Goal: Information Seeking & Learning: Compare options

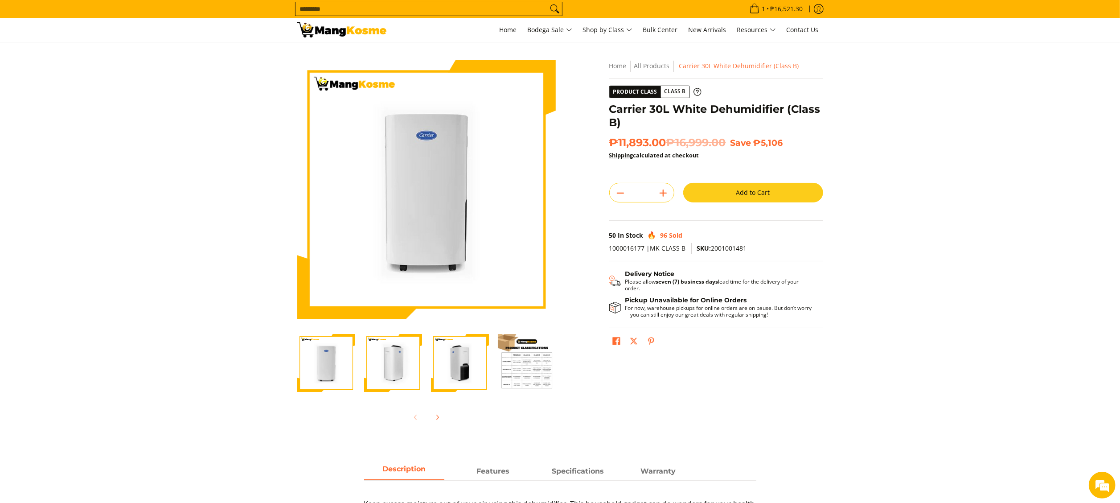
scroll to position [178, 0]
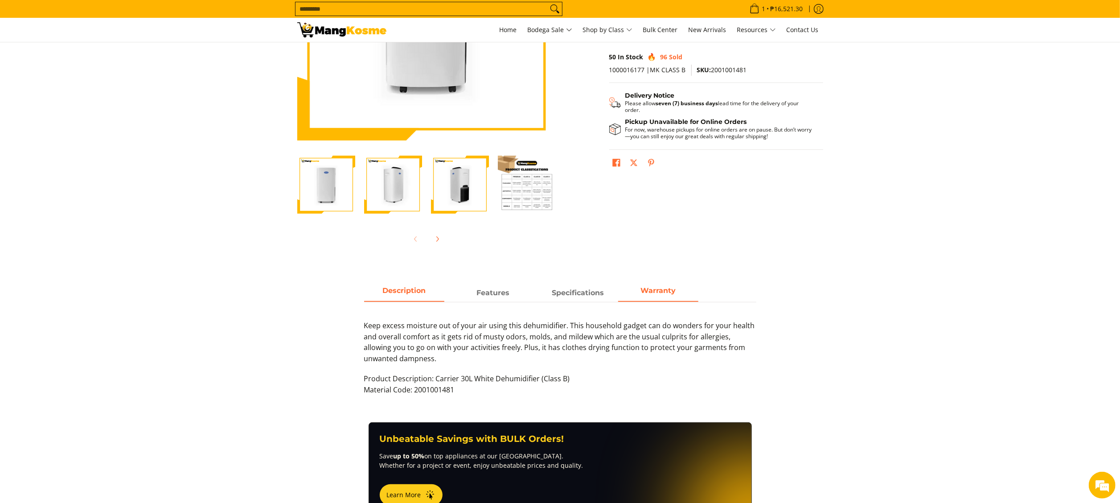
click at [655, 292] on strong "Warranty" at bounding box center [658, 290] width 35 height 8
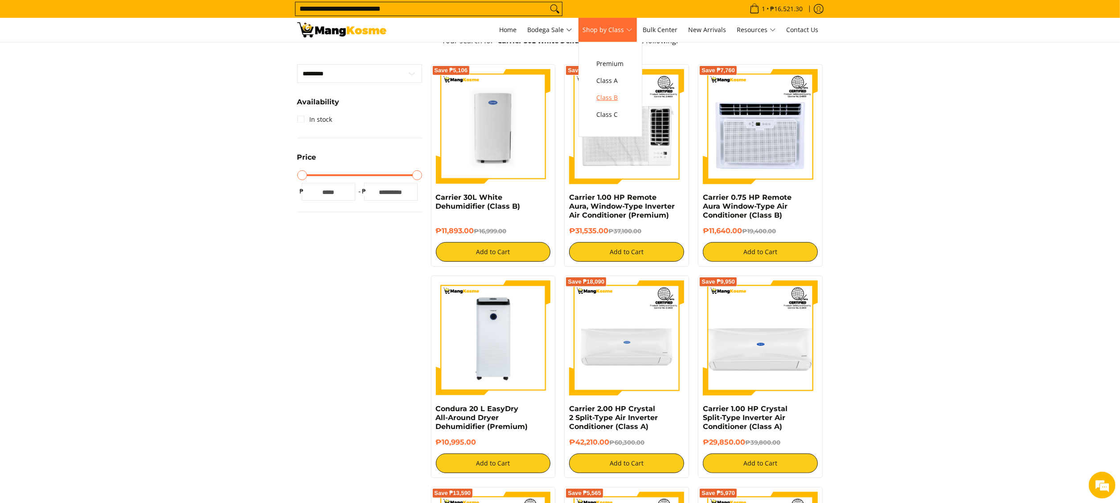
click at [618, 95] on span "Class B" at bounding box center [610, 97] width 27 height 11
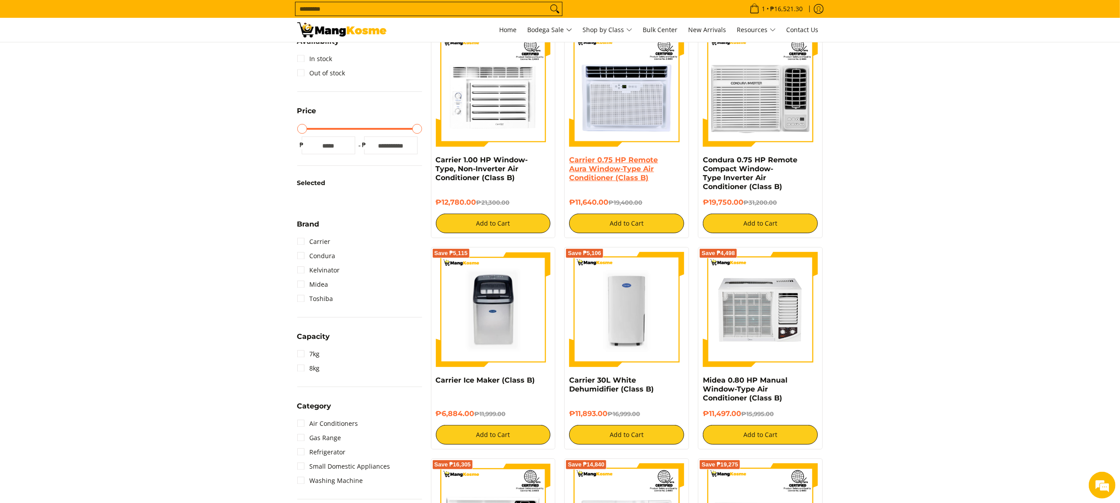
click at [615, 179] on link "Carrier 0.75 HP Remote Aura Window-Type Air Conditioner (Class B)" at bounding box center [613, 169] width 89 height 26
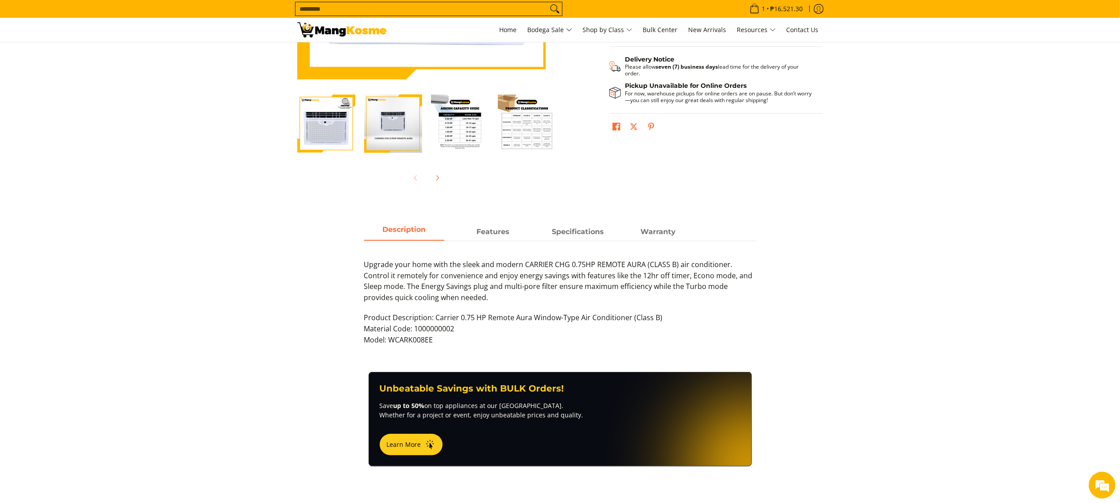
scroll to position [267, 0]
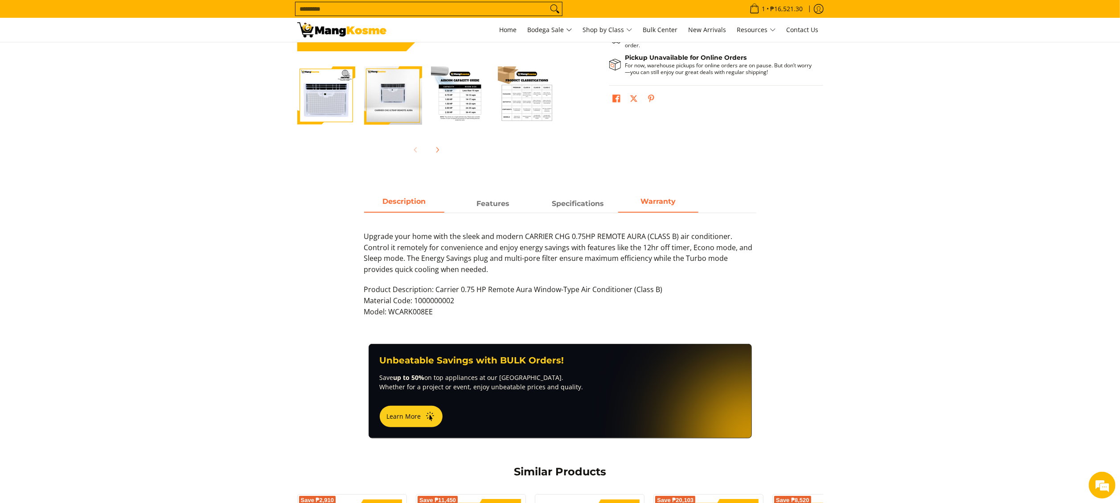
click at [672, 207] on span "Warranty" at bounding box center [658, 204] width 80 height 16
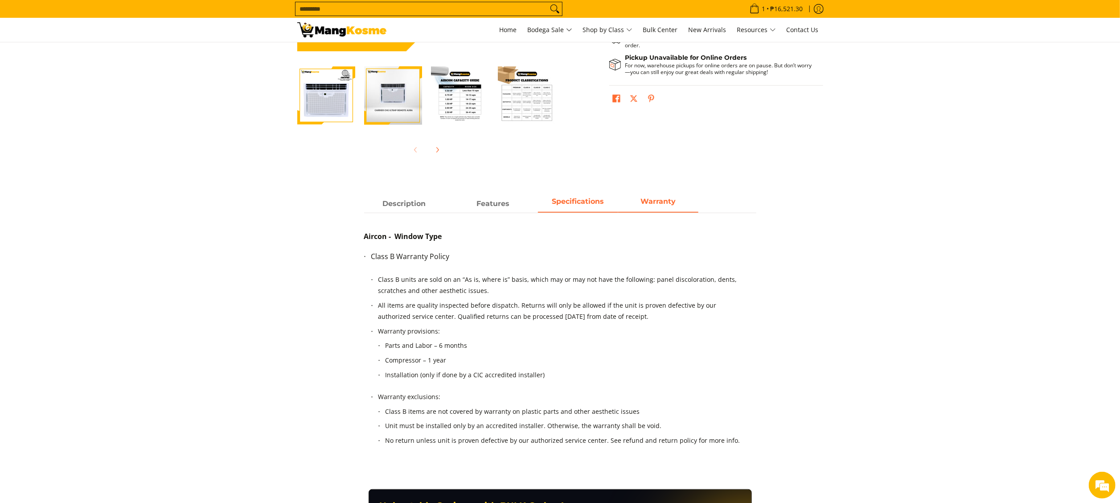
click at [570, 210] on span "Specifications" at bounding box center [578, 204] width 80 height 16
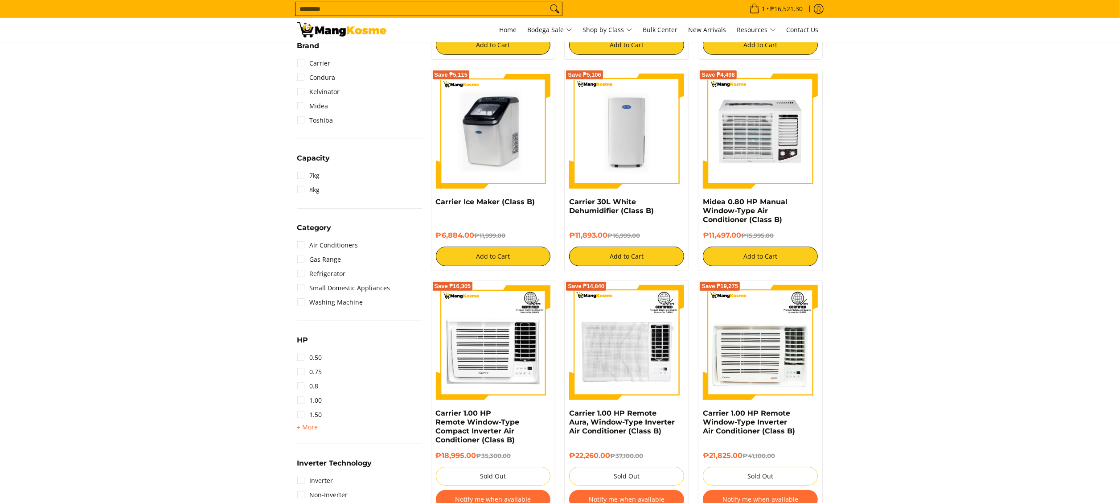
scroll to position [357, 0]
click at [502, 154] on img at bounding box center [493, 131] width 115 height 115
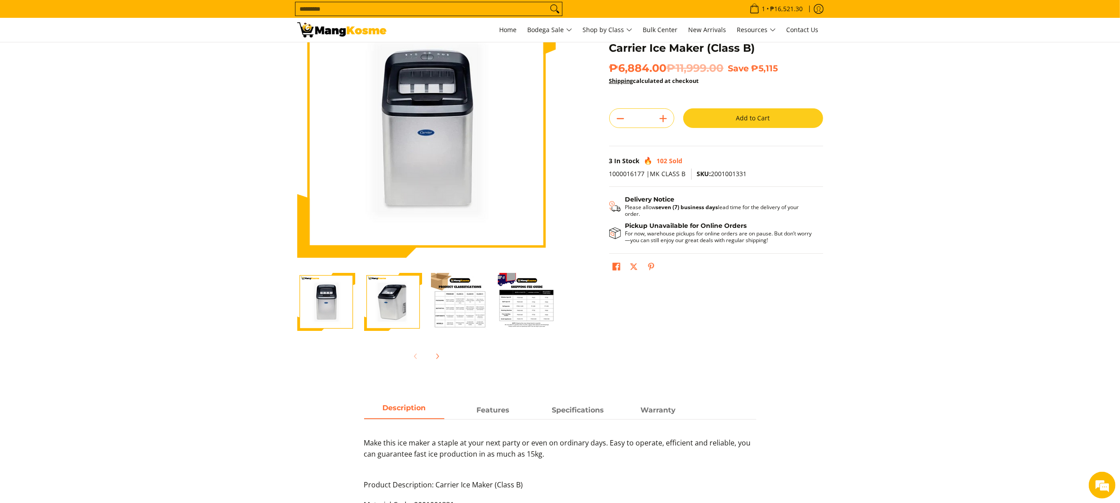
scroll to position [89, 0]
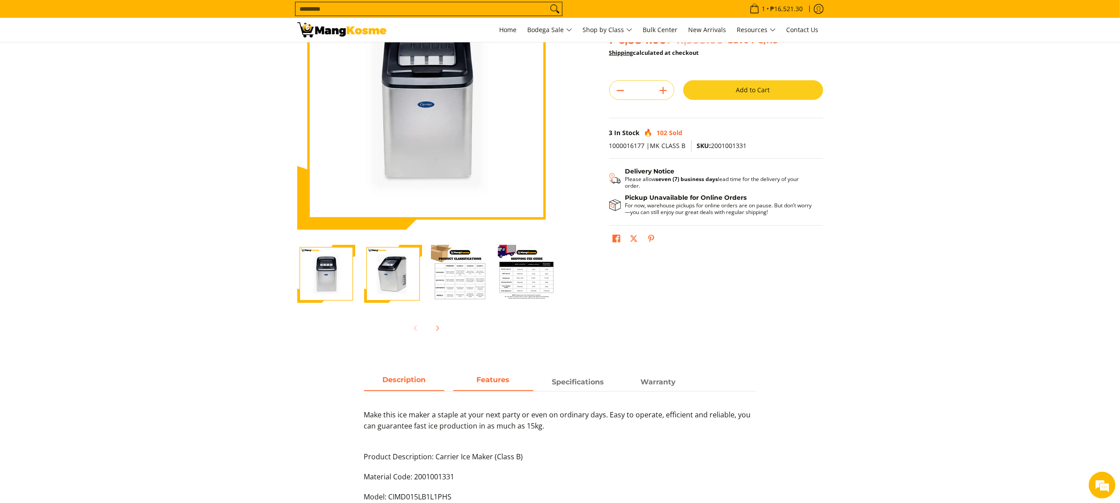
click at [515, 382] on span "Features" at bounding box center [493, 382] width 80 height 16
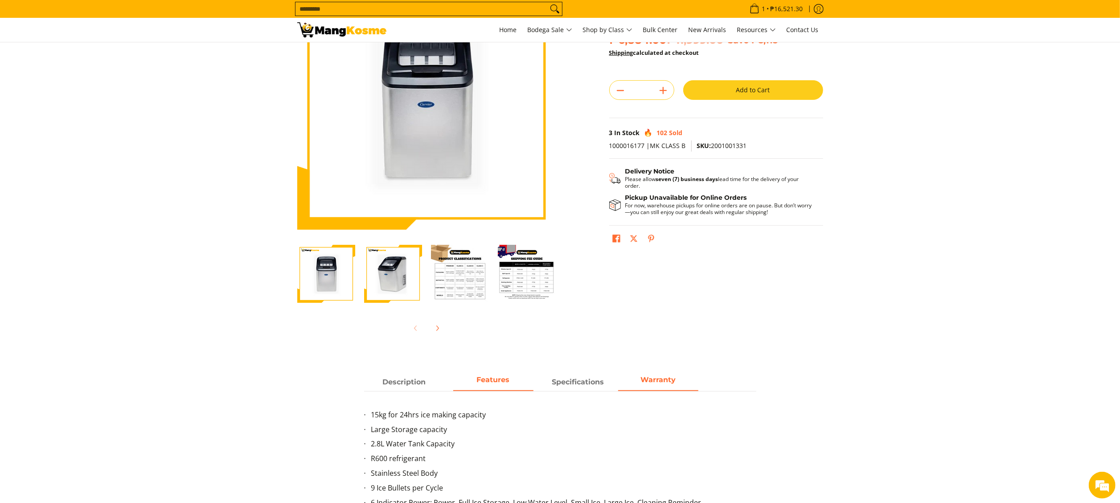
scroll to position [267, 0]
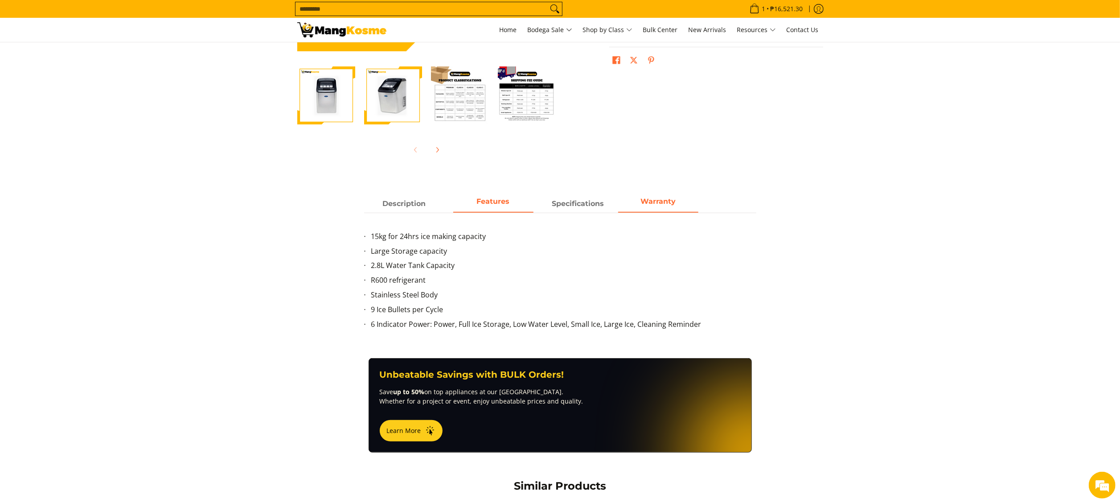
click at [657, 209] on span "Warranty" at bounding box center [658, 204] width 80 height 16
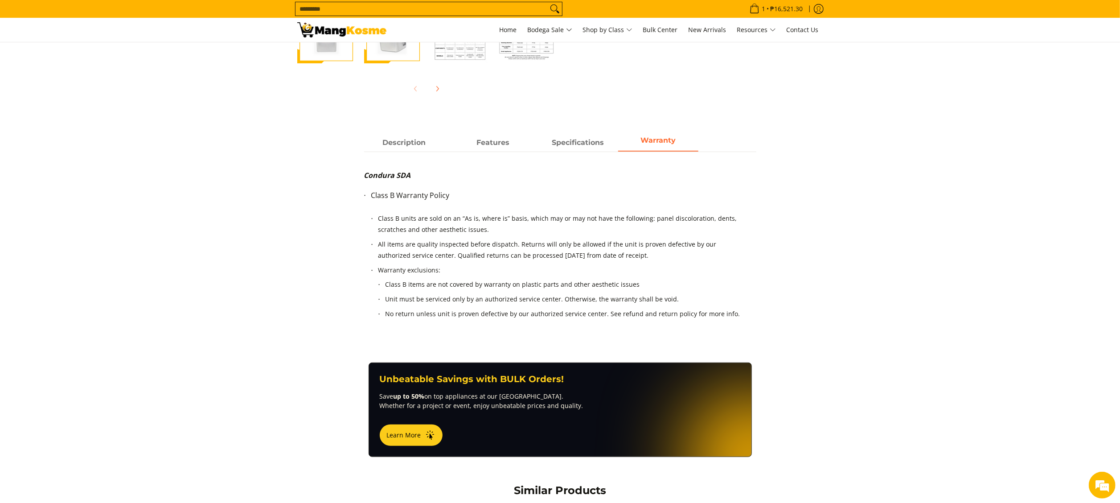
scroll to position [357, 0]
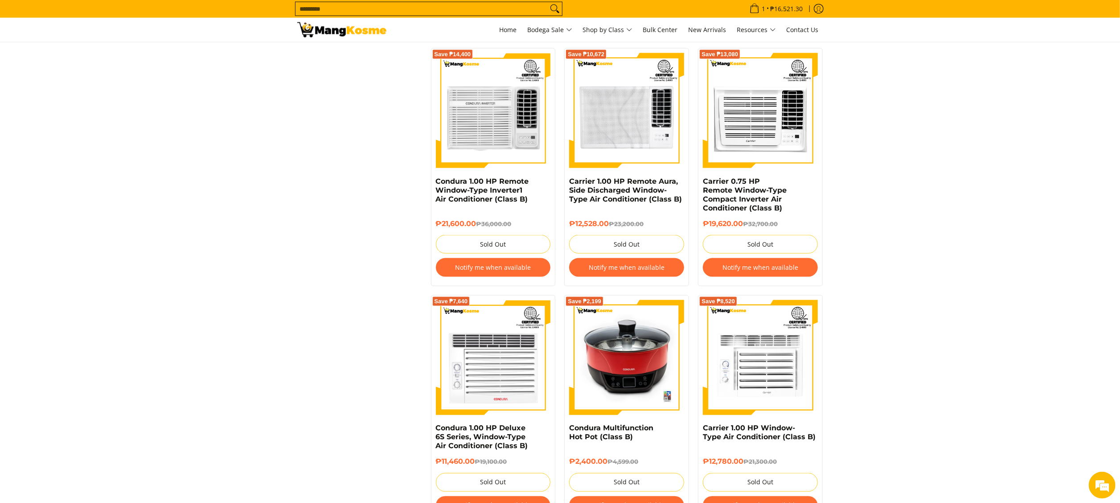
scroll to position [1112, 0]
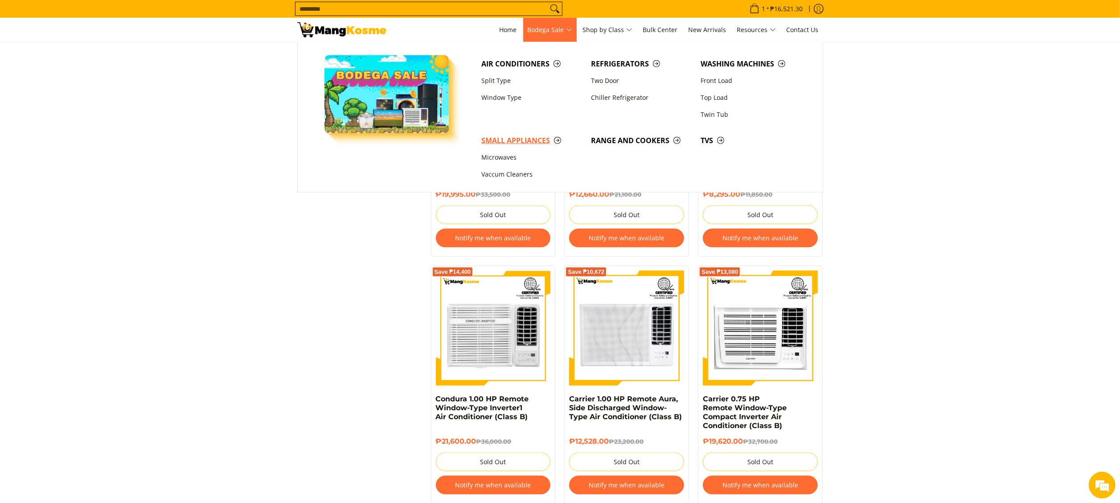
click at [517, 138] on span "Small Appliances" at bounding box center [531, 140] width 101 height 11
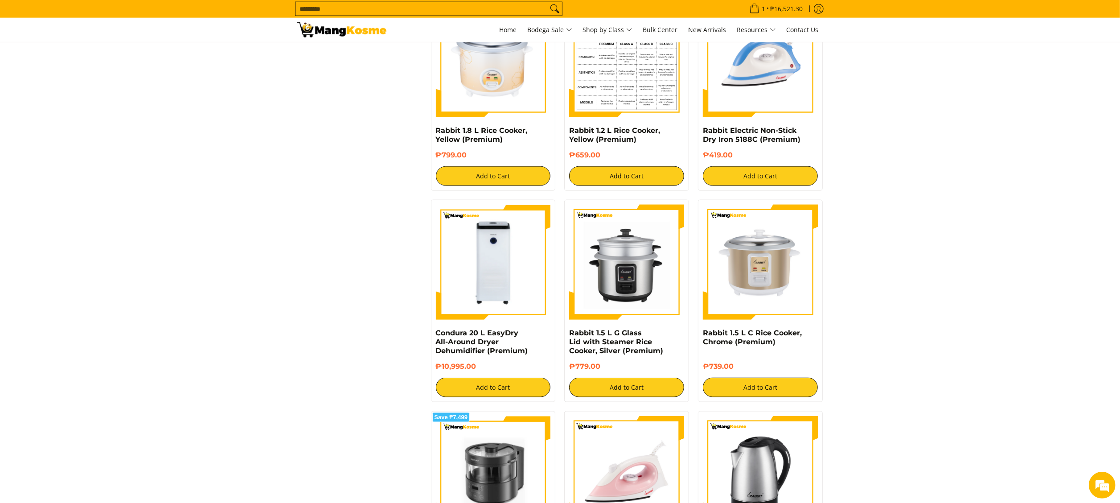
scroll to position [1248, 0]
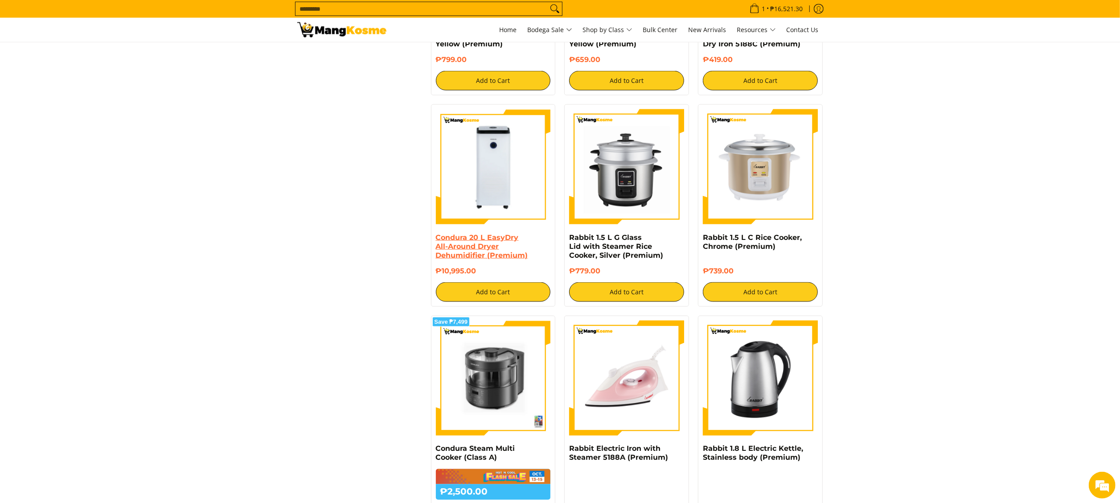
click at [493, 249] on link "Condura 20 L EasyDry All-Around Dryer Dehumidifier (Premium)" at bounding box center [482, 246] width 92 height 26
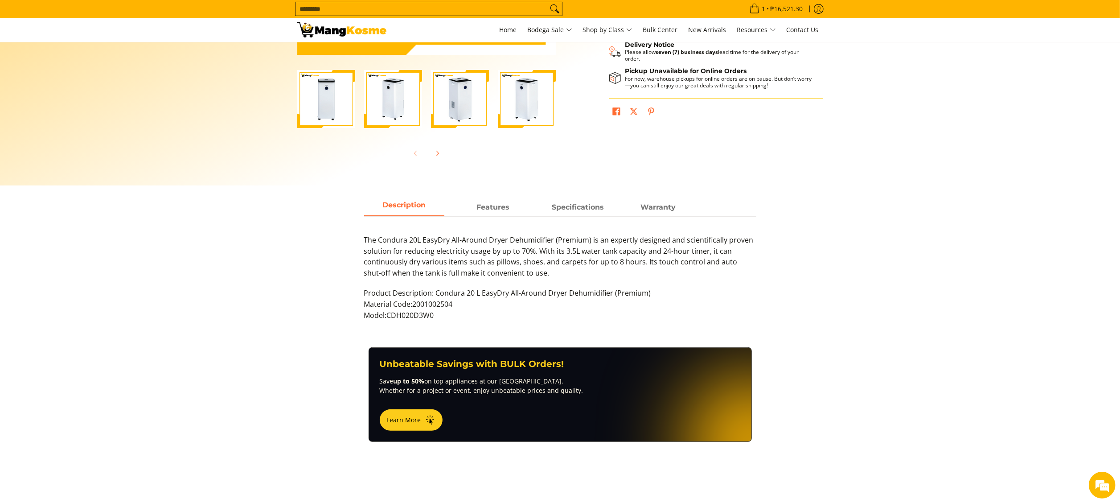
scroll to position [267, 0]
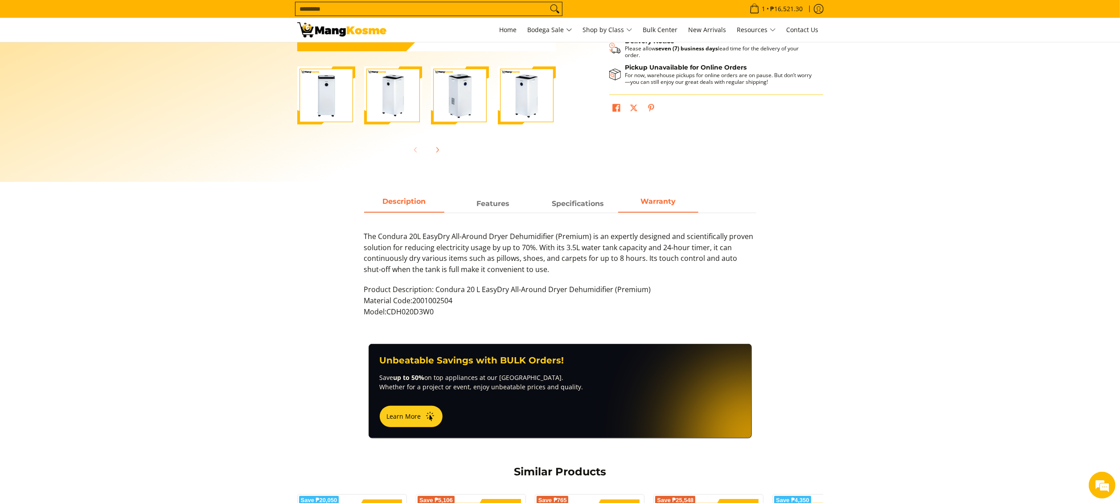
click at [661, 203] on strong "Warranty" at bounding box center [658, 201] width 35 height 8
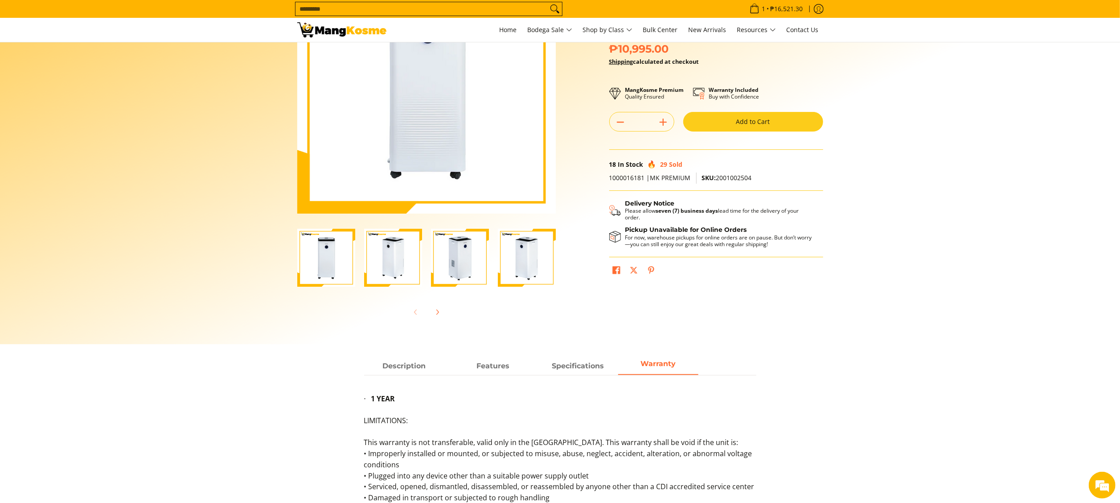
scroll to position [0, 0]
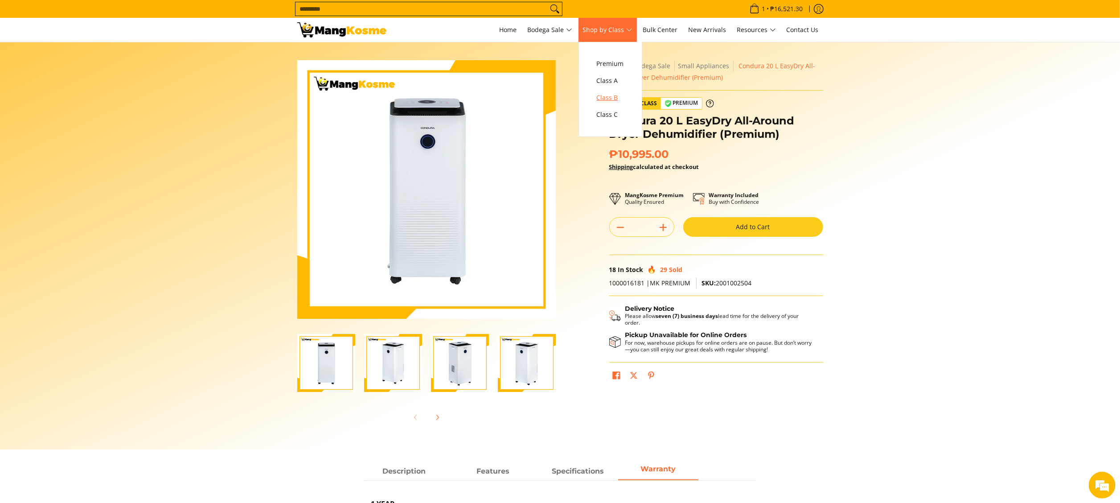
click at [628, 104] on link "Class B" at bounding box center [610, 97] width 36 height 17
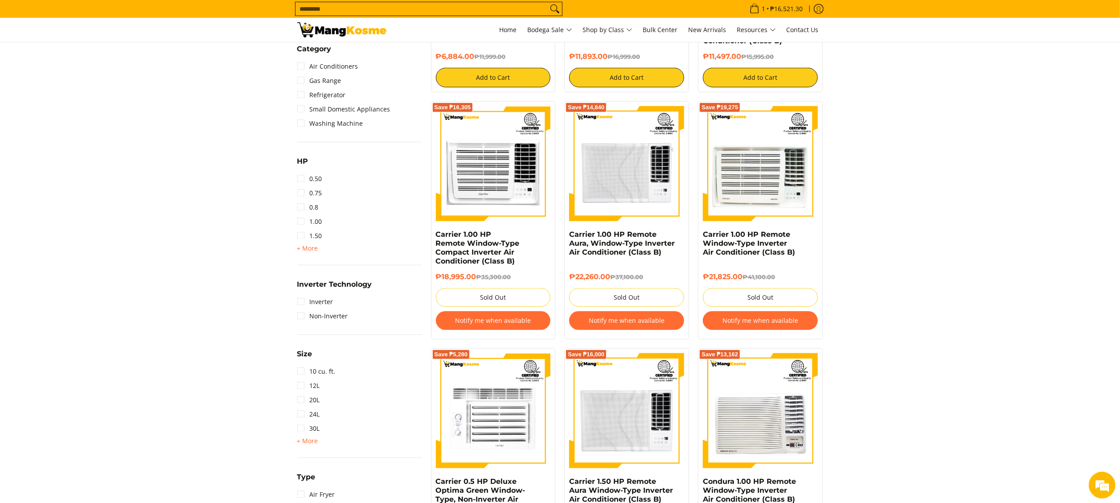
scroll to position [357, 0]
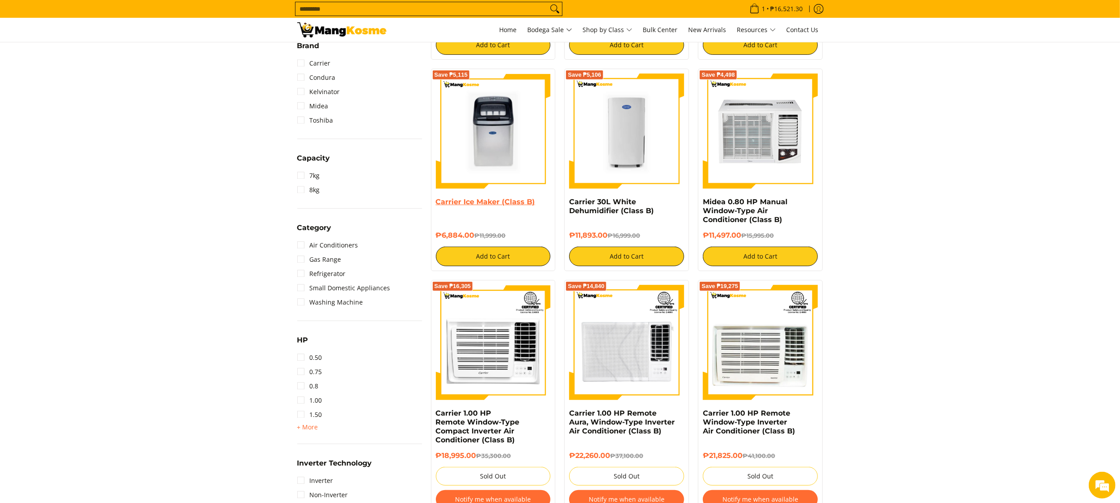
click at [505, 203] on link "Carrier Ice Maker (Class B)" at bounding box center [485, 201] width 99 height 8
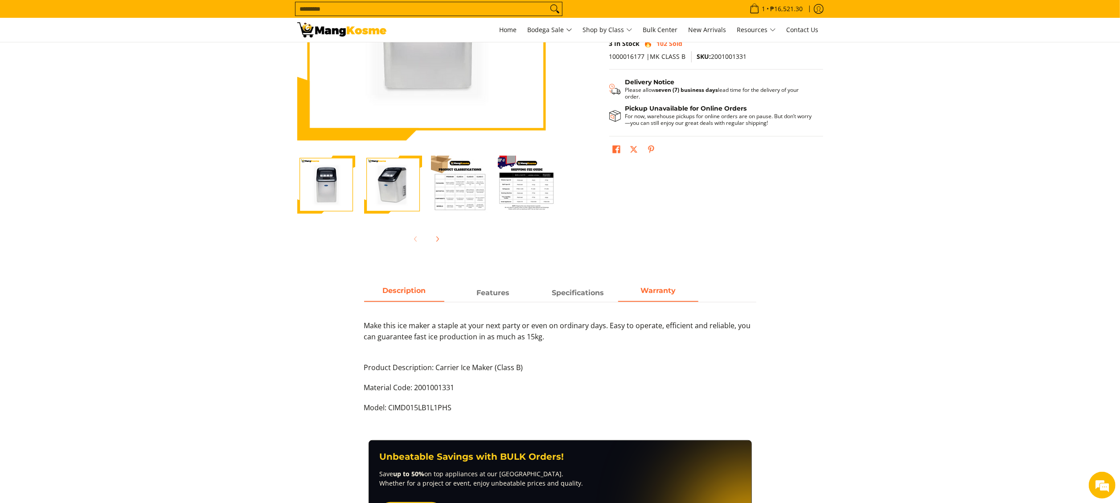
click at [642, 289] on strong "Warranty" at bounding box center [658, 290] width 35 height 8
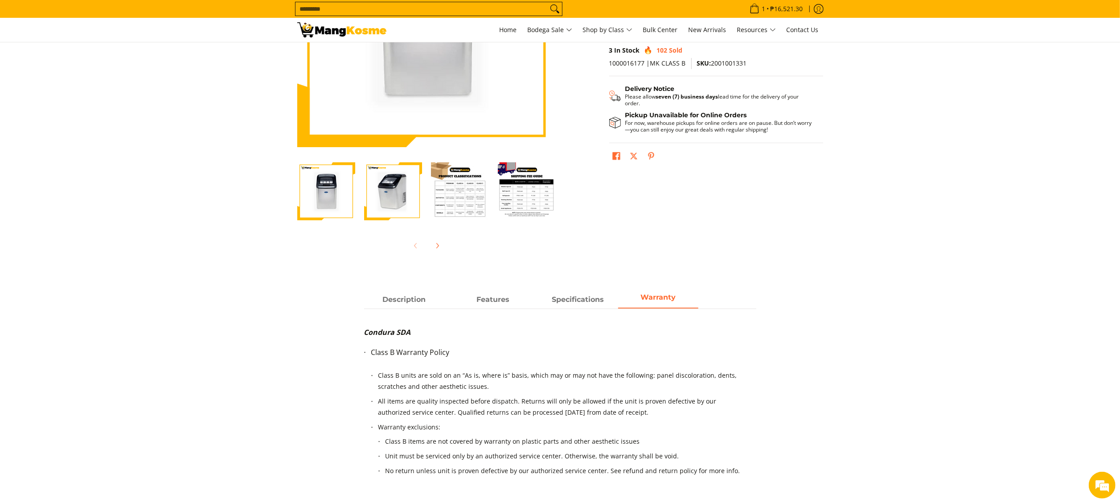
scroll to position [178, 0]
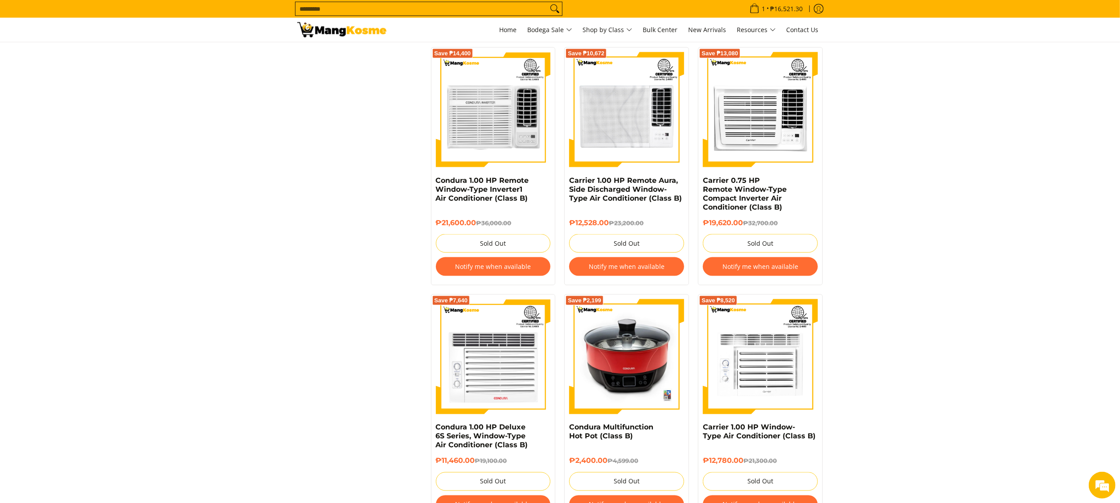
scroll to position [1337, 0]
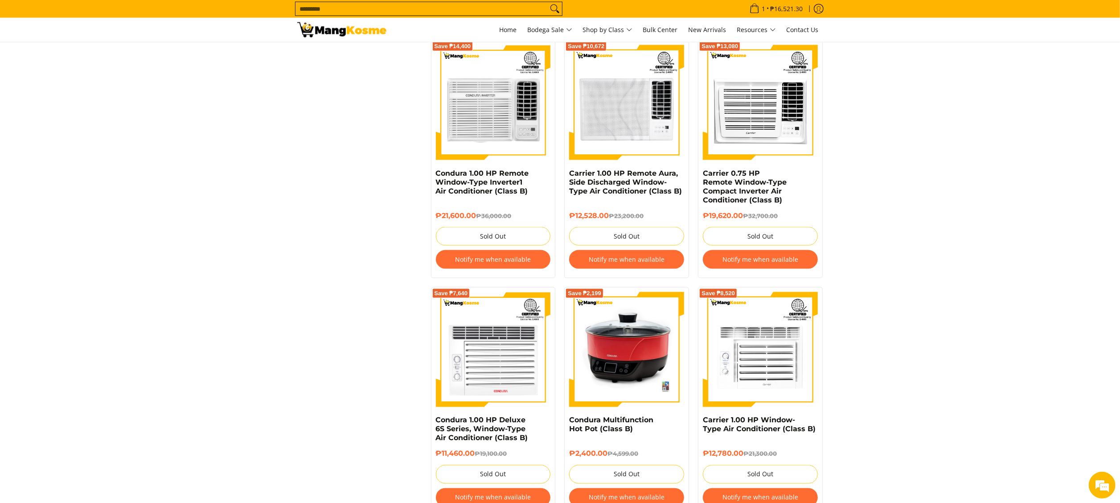
click at [657, 352] on img at bounding box center [626, 349] width 115 height 115
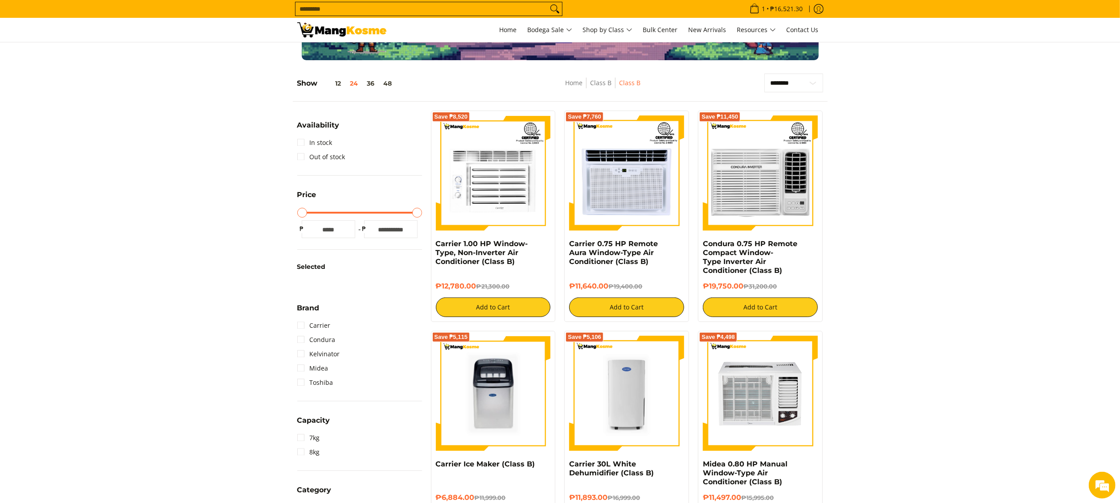
scroll to position [83, 0]
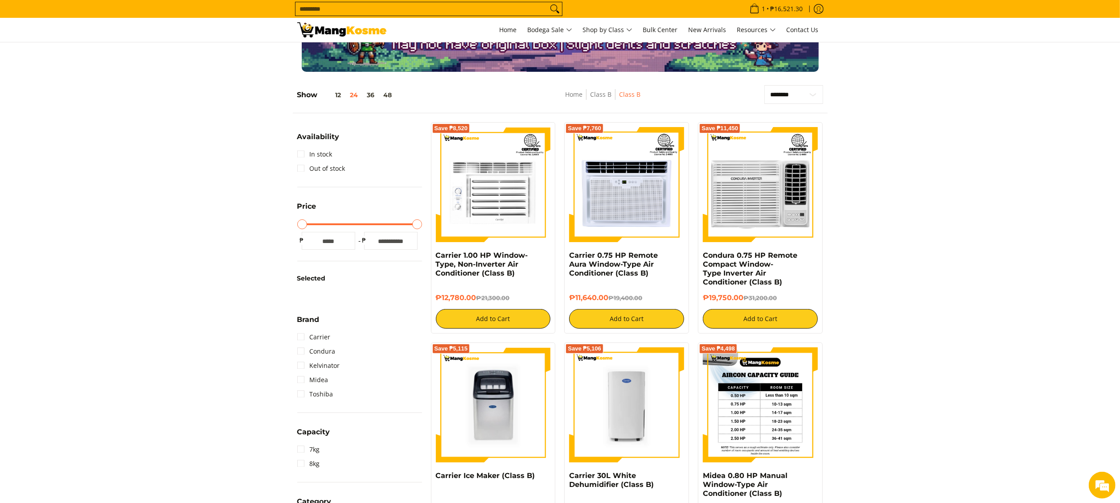
click at [767, 378] on img at bounding box center [760, 404] width 115 height 115
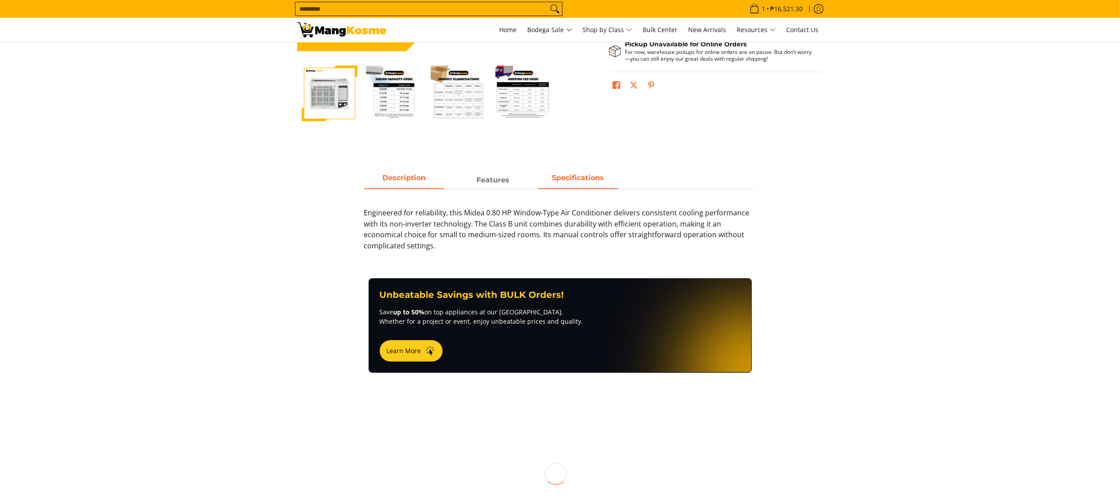
click at [543, 188] on span "Specifications" at bounding box center [578, 180] width 80 height 16
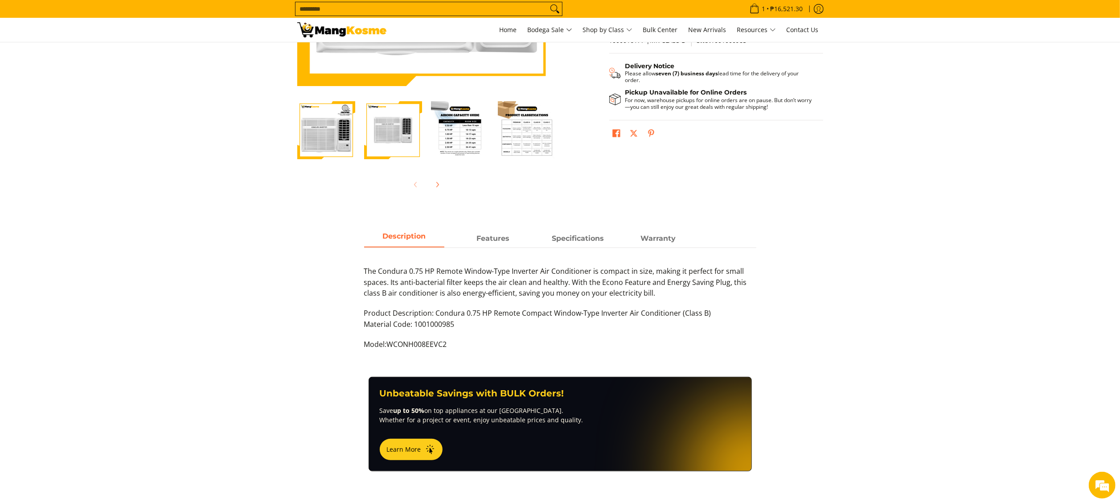
scroll to position [267, 0]
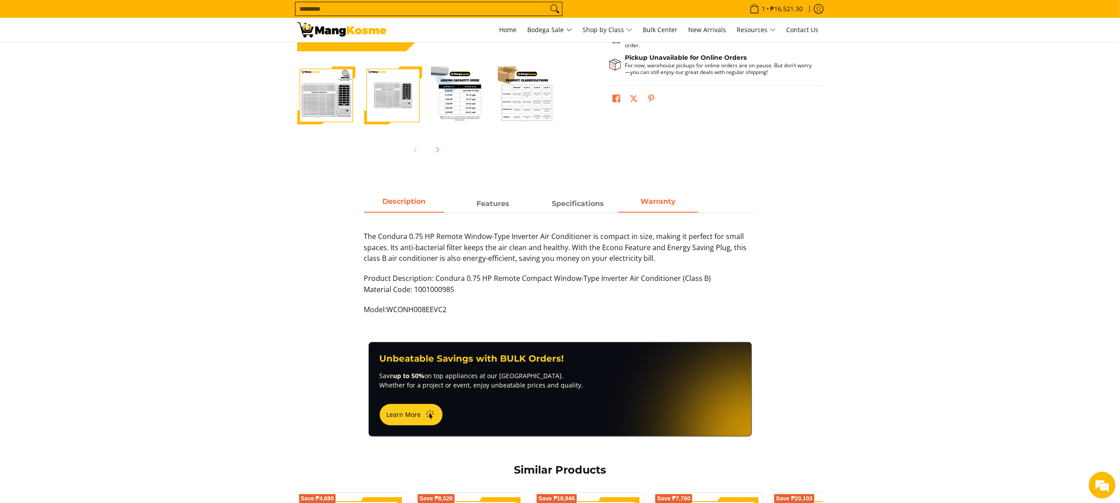
click at [653, 207] on span "Warranty" at bounding box center [658, 204] width 80 height 16
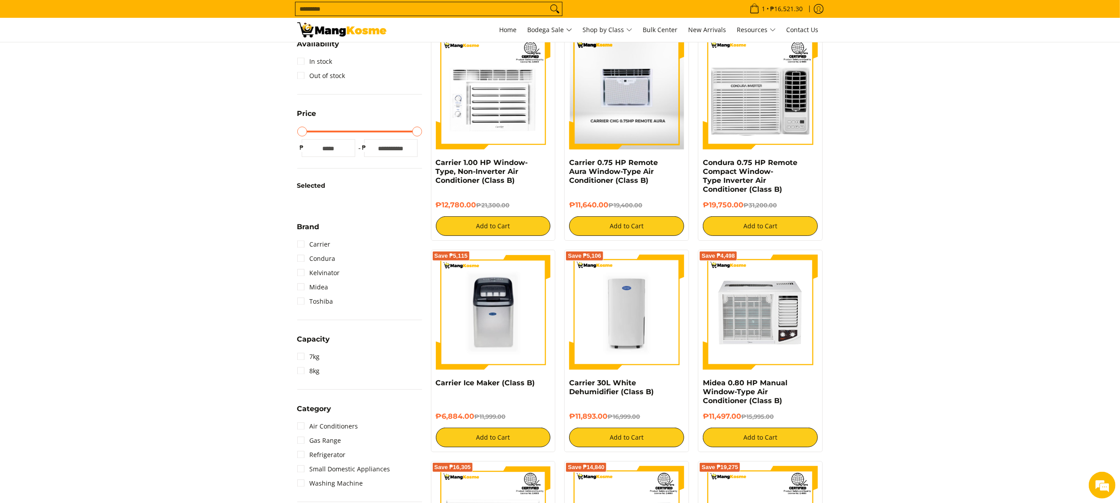
scroll to position [178, 0]
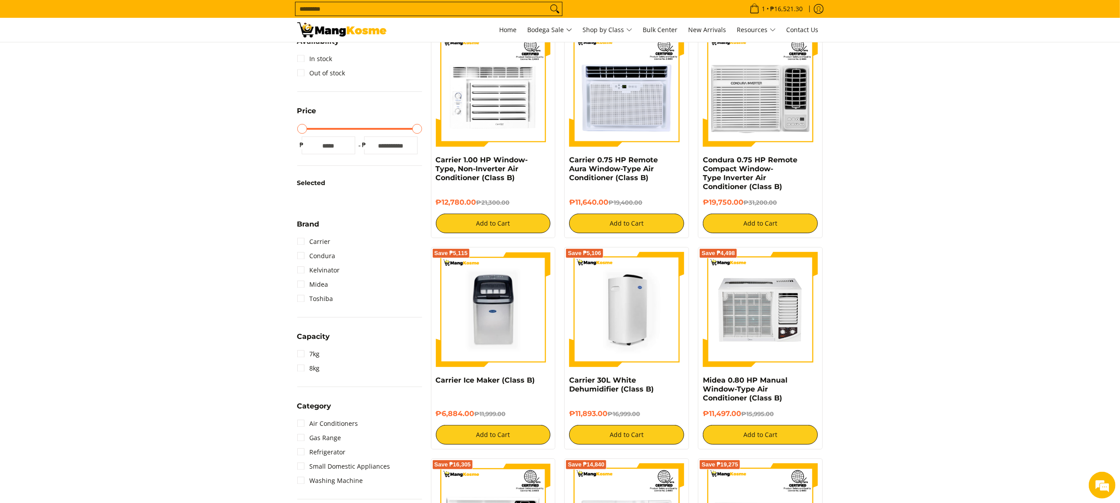
click at [612, 311] on img at bounding box center [626, 309] width 115 height 115
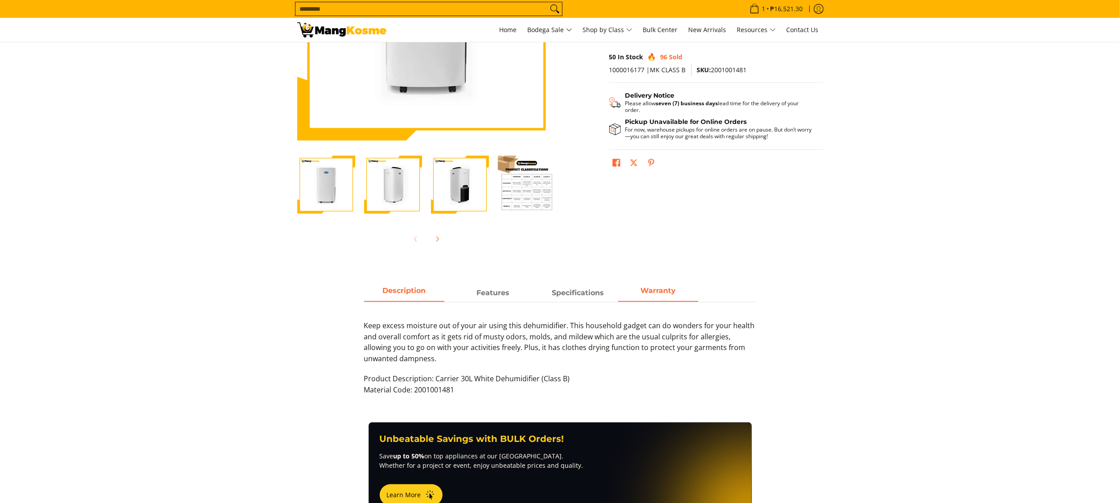
click at [669, 294] on strong "Warranty" at bounding box center [658, 290] width 35 height 8
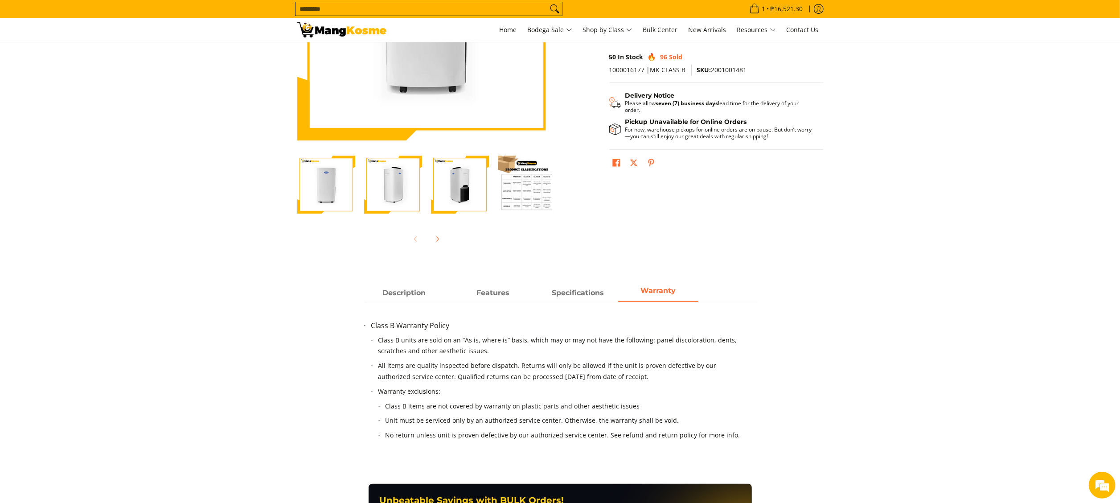
scroll to position [267, 0]
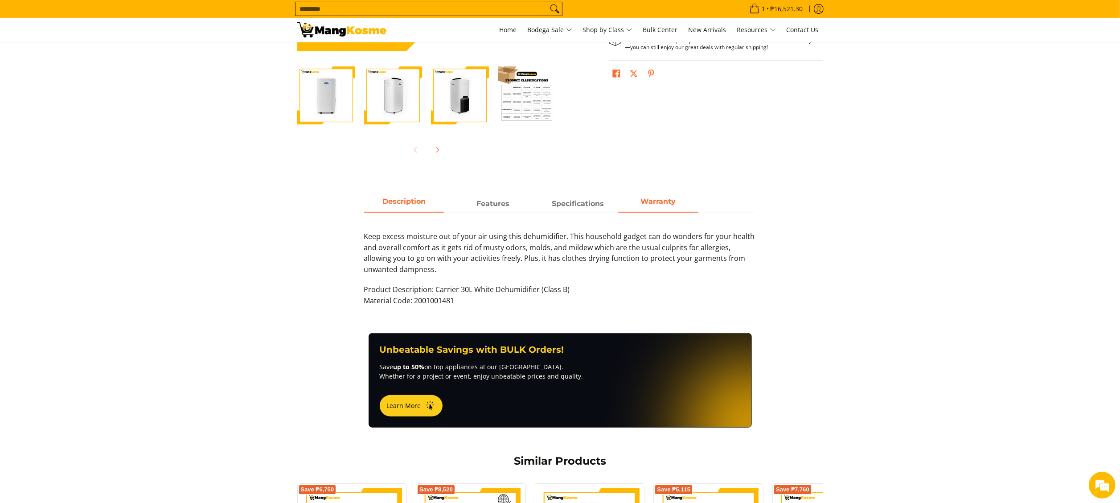
click at [645, 204] on strong "Warranty" at bounding box center [658, 201] width 35 height 8
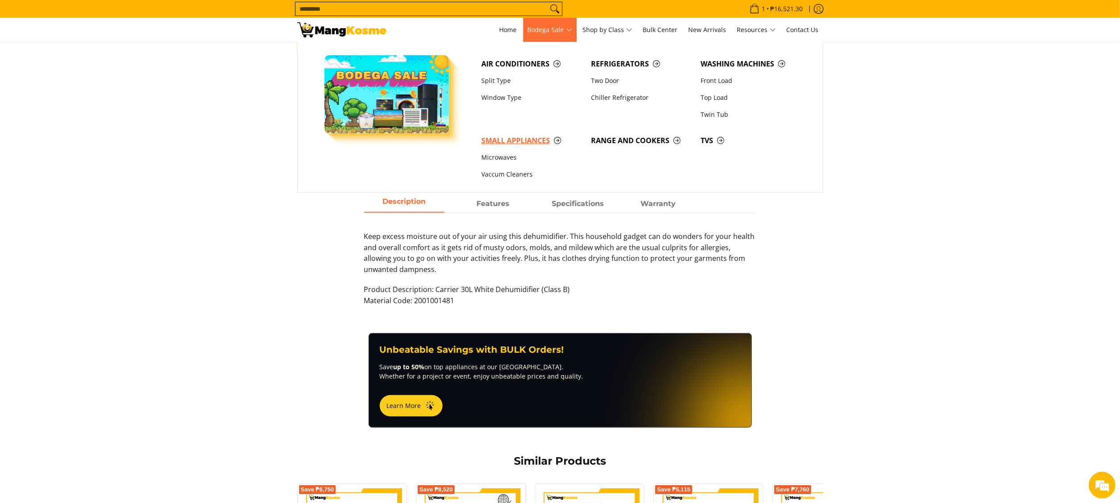
drag, startPoint x: 512, startPoint y: 138, endPoint x: 534, endPoint y: 136, distance: 21.5
click at [512, 138] on span "Small Appliances" at bounding box center [531, 140] width 101 height 11
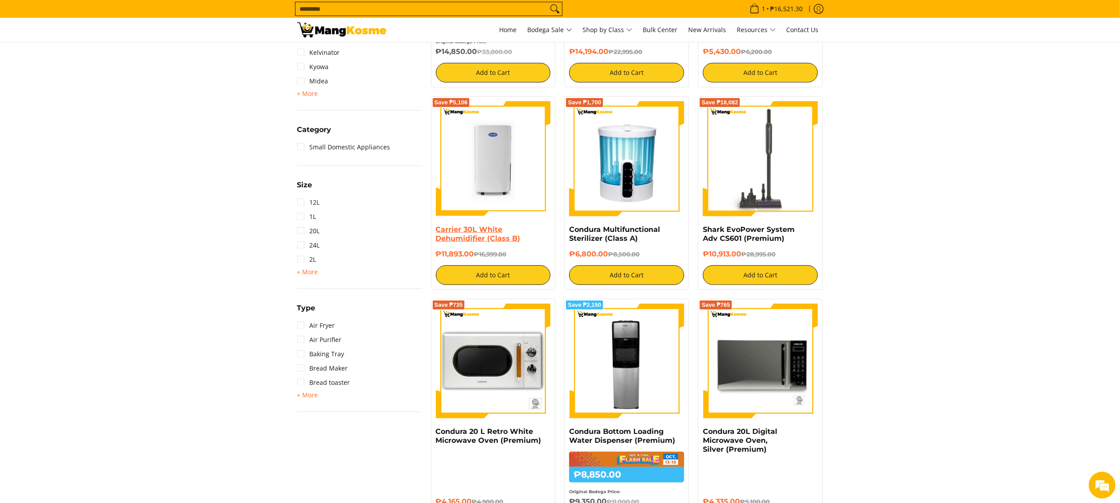
drag, startPoint x: 487, startPoint y: 243, endPoint x: 487, endPoint y: 236, distance: 7.1
click at [487, 242] on link "Carrier 30L White Dehumidifier (Class B)" at bounding box center [478, 233] width 85 height 17
click at [487, 236] on link "Carrier 30L White Dehumidifier (Class B)" at bounding box center [478, 233] width 85 height 17
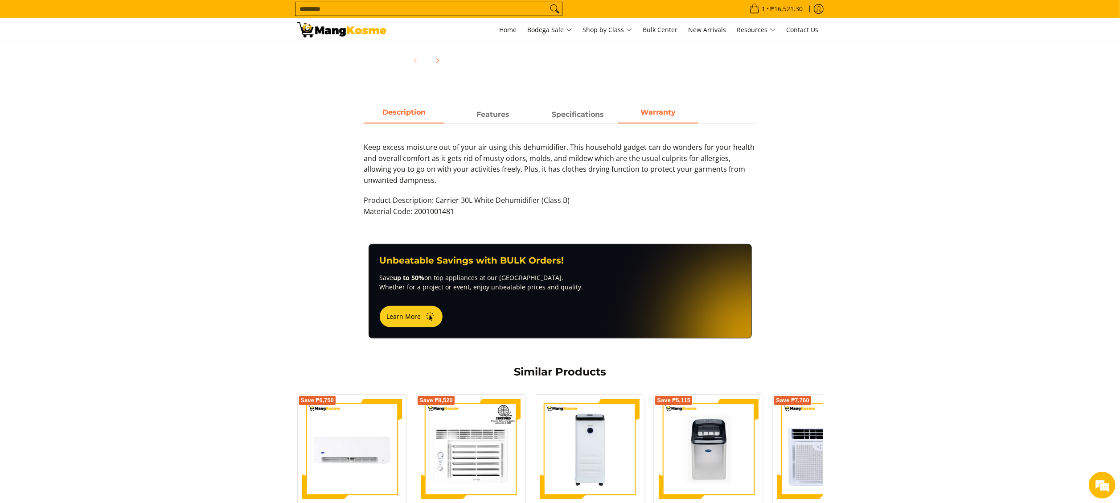
click at [661, 113] on strong "Warranty" at bounding box center [658, 112] width 35 height 8
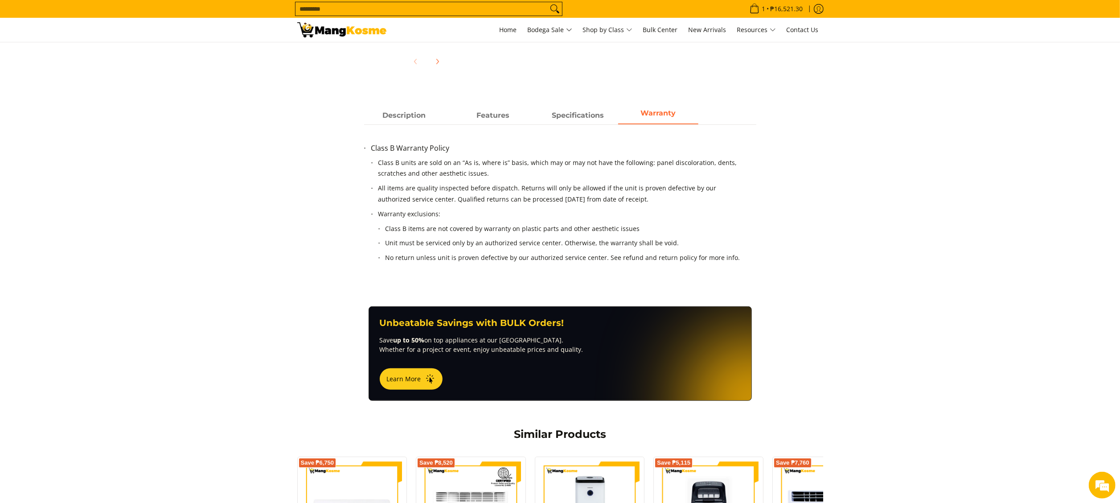
scroll to position [357, 0]
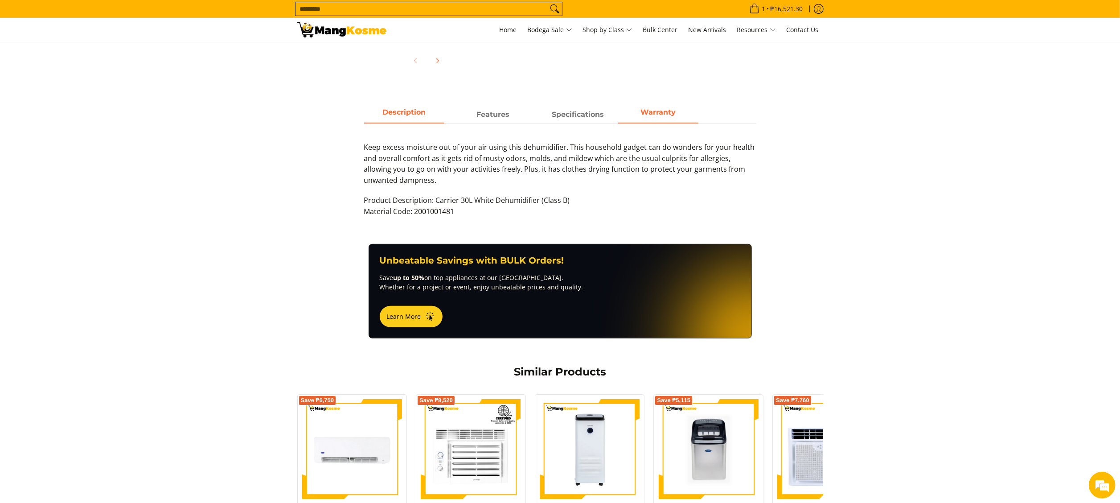
click at [672, 115] on strong "Warranty" at bounding box center [658, 112] width 35 height 8
